Goal: Task Accomplishment & Management: Use online tool/utility

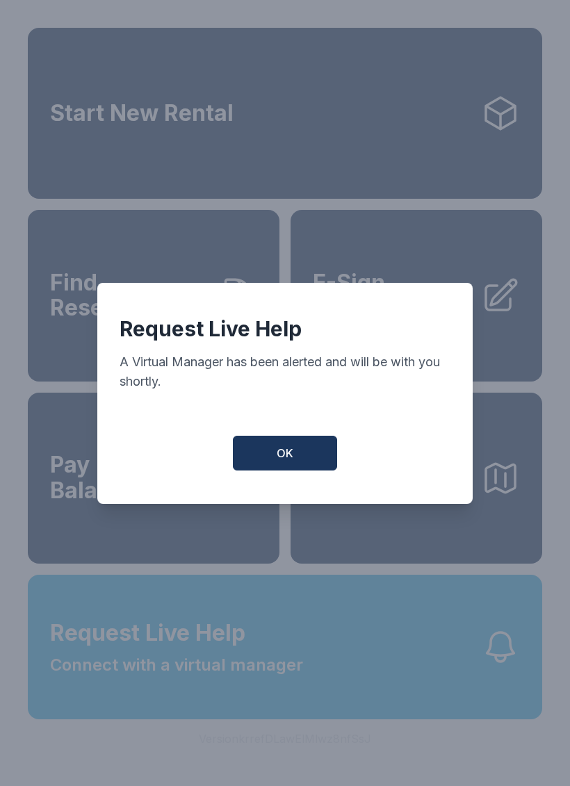
click at [316, 467] on button "OK" at bounding box center [285, 453] width 104 height 35
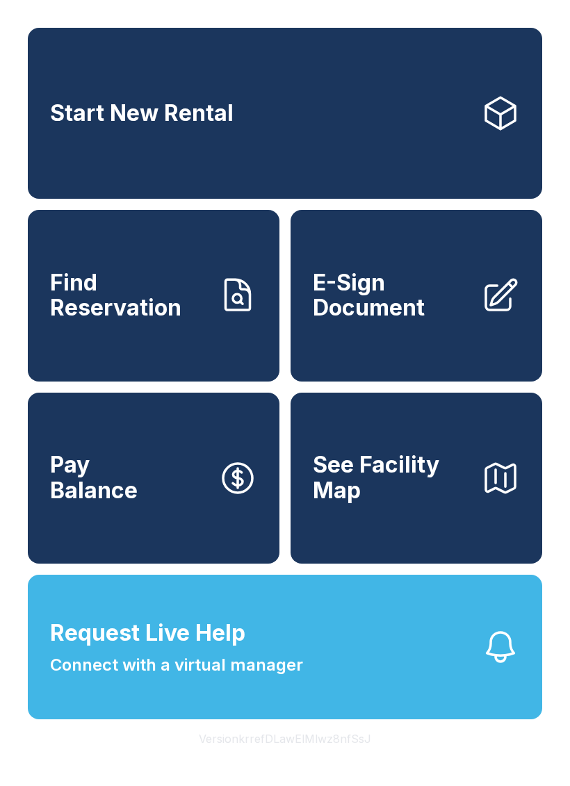
click at [348, 705] on button "Request Live Help Connect with a virtual manager" at bounding box center [285, 647] width 514 height 145
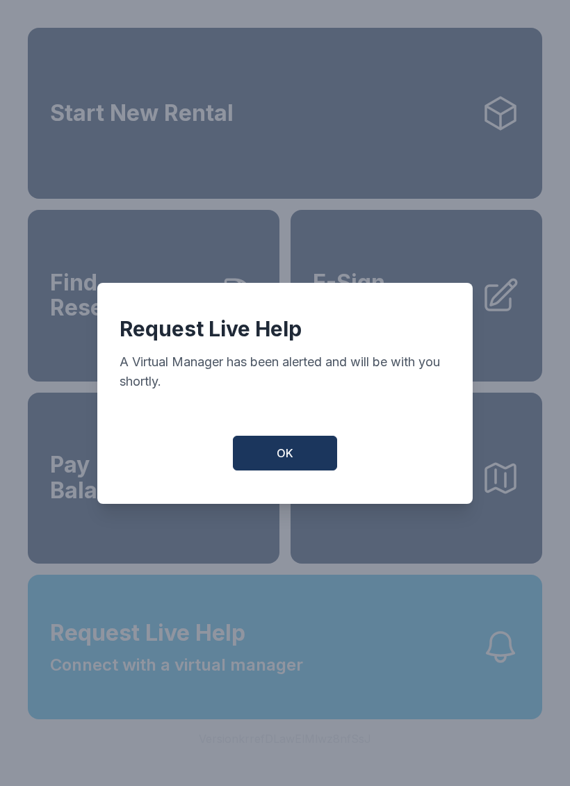
click at [295, 460] on button "OK" at bounding box center [285, 453] width 104 height 35
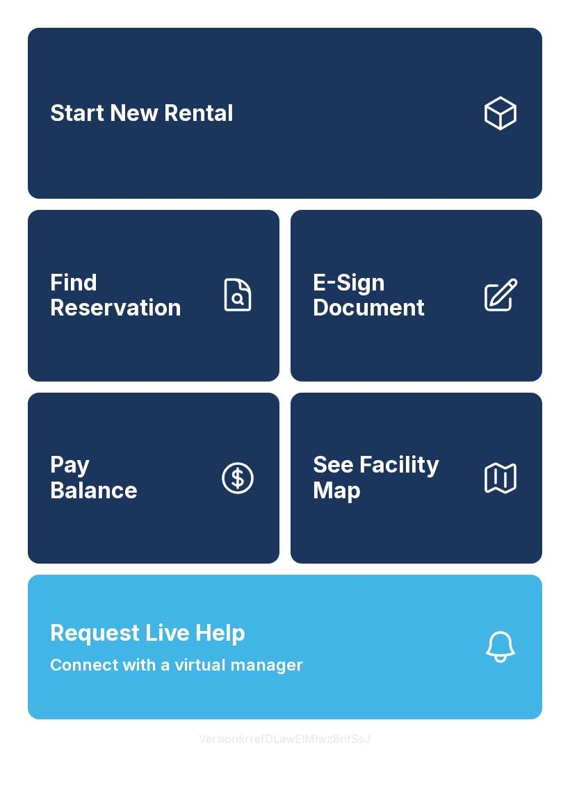
click at [501, 315] on icon at bounding box center [500, 295] width 39 height 39
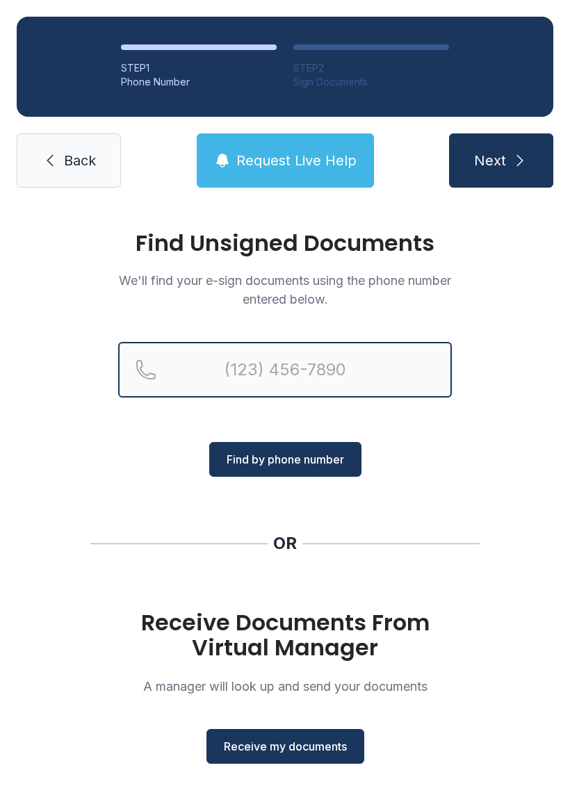
click at [311, 377] on input "Reservation phone number" at bounding box center [285, 370] width 334 height 56
type input "[PHONE_NUMBER]"
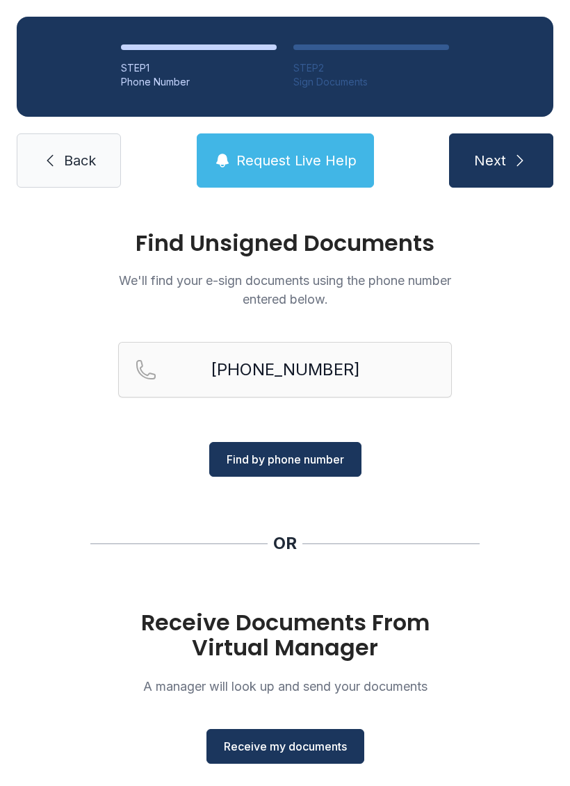
click at [297, 464] on span "Find by phone number" at bounding box center [285, 459] width 117 height 17
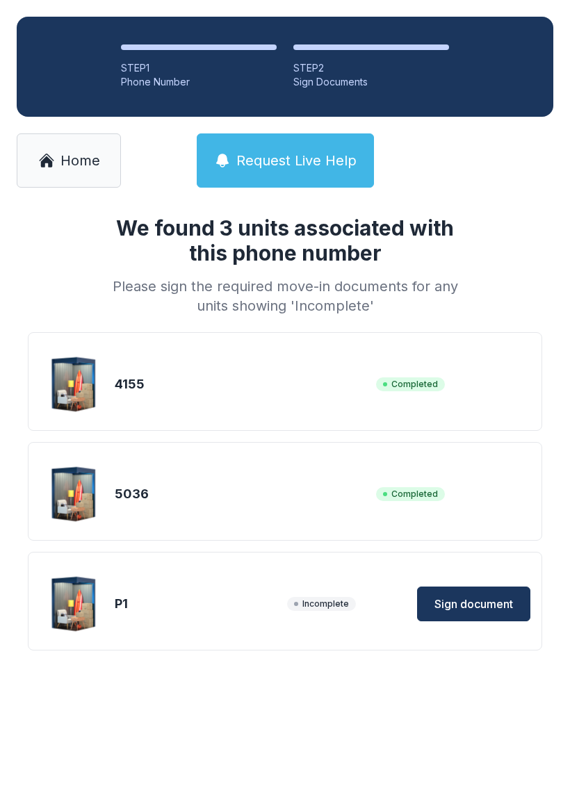
click at [476, 603] on span "Sign document" at bounding box center [473, 604] width 79 height 17
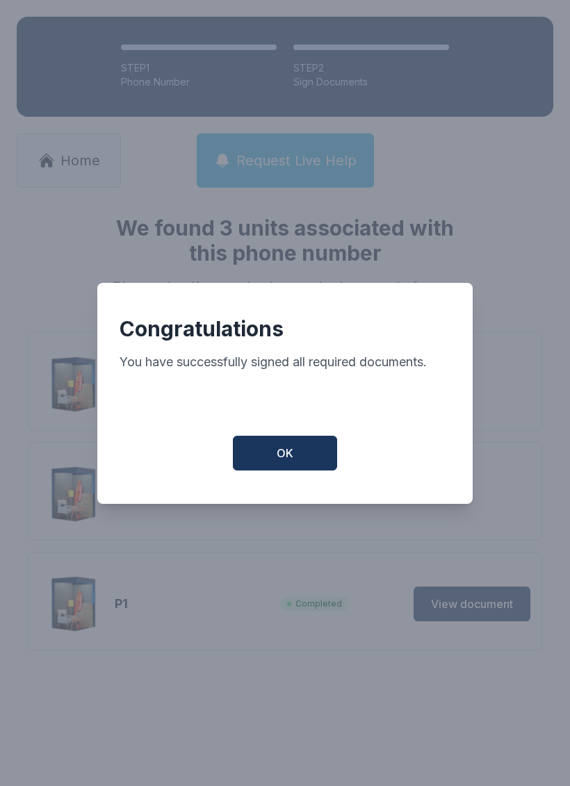
click at [309, 461] on button "OK" at bounding box center [285, 453] width 104 height 35
